Goal: Find specific page/section: Find specific page/section

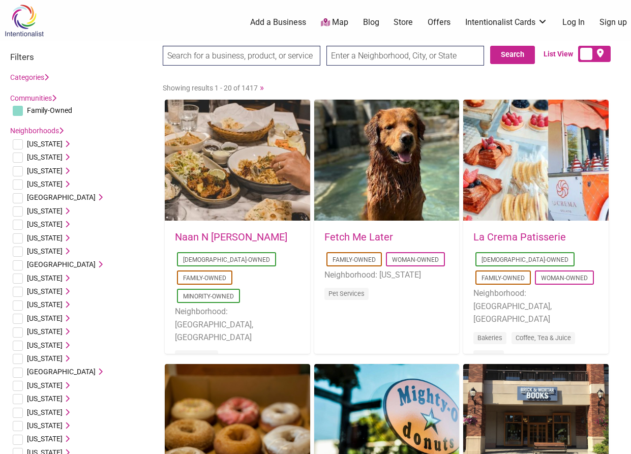
click at [391, 63] on input "text" at bounding box center [406, 56] width 158 height 20
type input "[GEOGRAPHIC_DATA], [GEOGRAPHIC_DATA], [GEOGRAPHIC_DATA]"
click at [512, 62] on button "Search" at bounding box center [512, 55] width 45 height 18
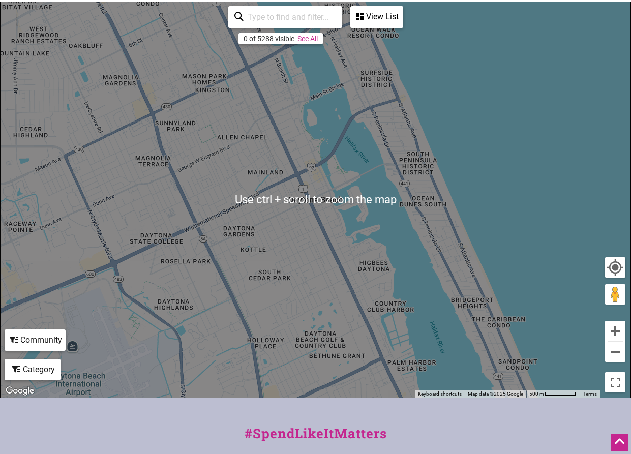
scroll to position [305, 0]
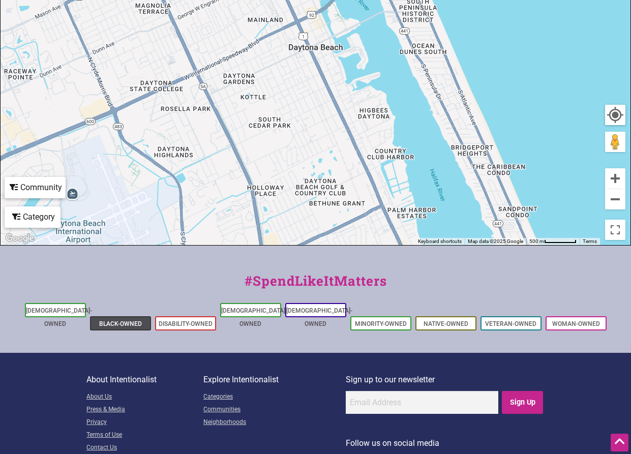
click at [115, 320] on link "Black-Owned" at bounding box center [120, 323] width 43 height 7
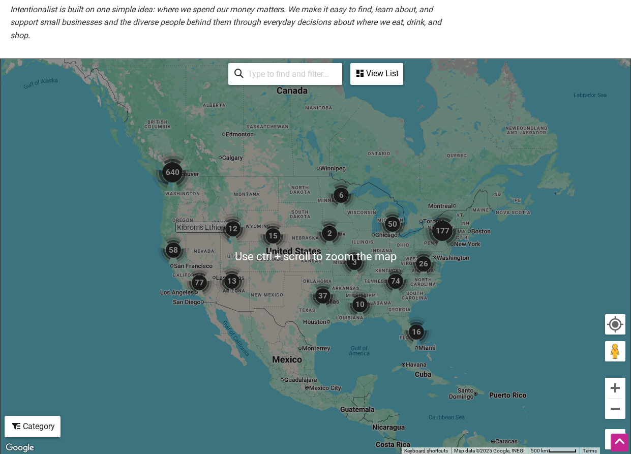
scroll to position [254, 0]
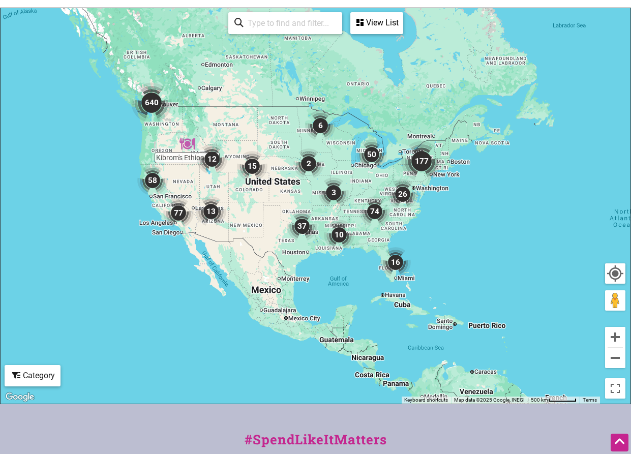
drag, startPoint x: 428, startPoint y: 290, endPoint x: 399, endPoint y: 260, distance: 42.1
click at [399, 260] on img "16" at bounding box center [396, 262] width 31 height 31
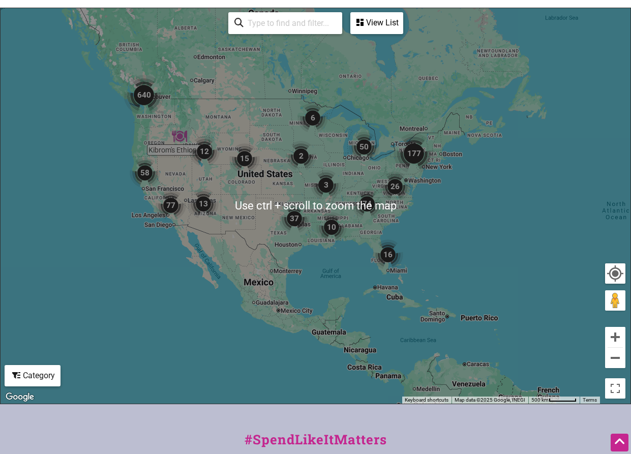
scroll to position [102, 0]
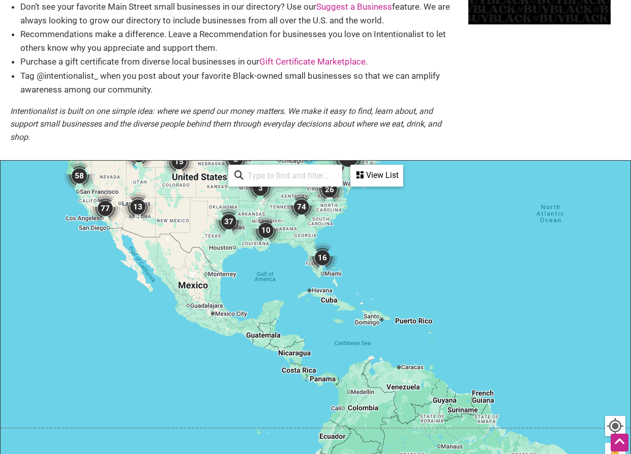
drag, startPoint x: 409, startPoint y: 337, endPoint x: 336, endPoint y: 164, distance: 188.0
click at [336, 162] on div "Kibrom's Ethiopea... 640 74 10 13 177 77 50 15 37 58 2 3 16 26 12 6 To navigate…" at bounding box center [316, 359] width 630 height 396
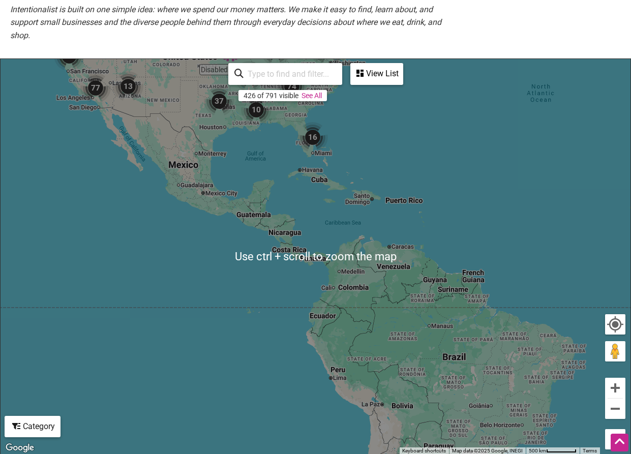
scroll to position [254, 0]
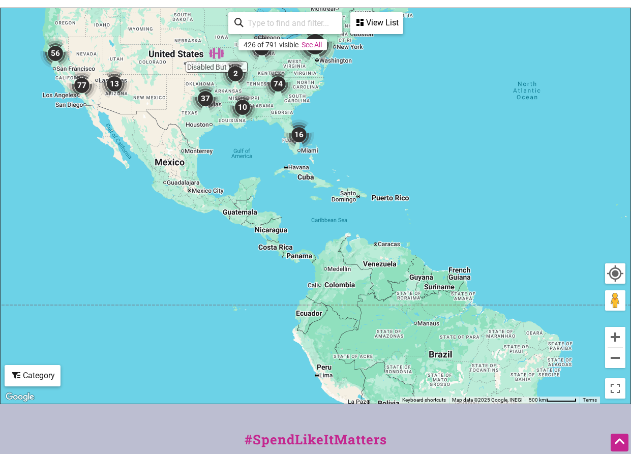
drag, startPoint x: 355, startPoint y: 156, endPoint x: 302, endPoint y: 203, distance: 71.0
click at [332, 236] on div "To navigate, press the arrow keys." at bounding box center [316, 206] width 630 height 396
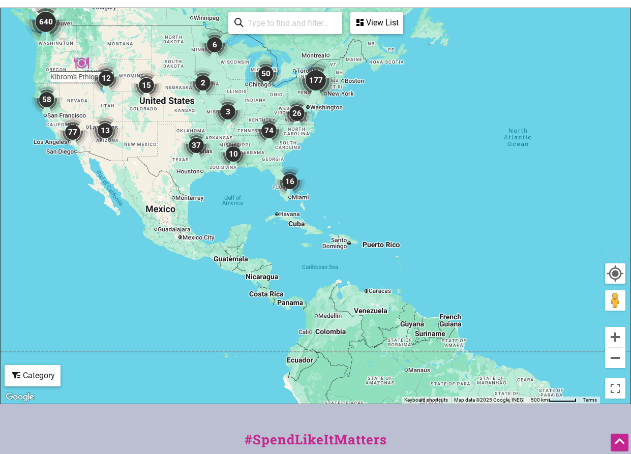
drag, startPoint x: 273, startPoint y: 174, endPoint x: 292, endPoint y: 180, distance: 20.6
click at [279, 177] on div "To navigate, press the arrow keys." at bounding box center [316, 206] width 630 height 396
click at [293, 182] on img "16" at bounding box center [290, 181] width 31 height 31
